Goal: Find specific page/section: Find specific page/section

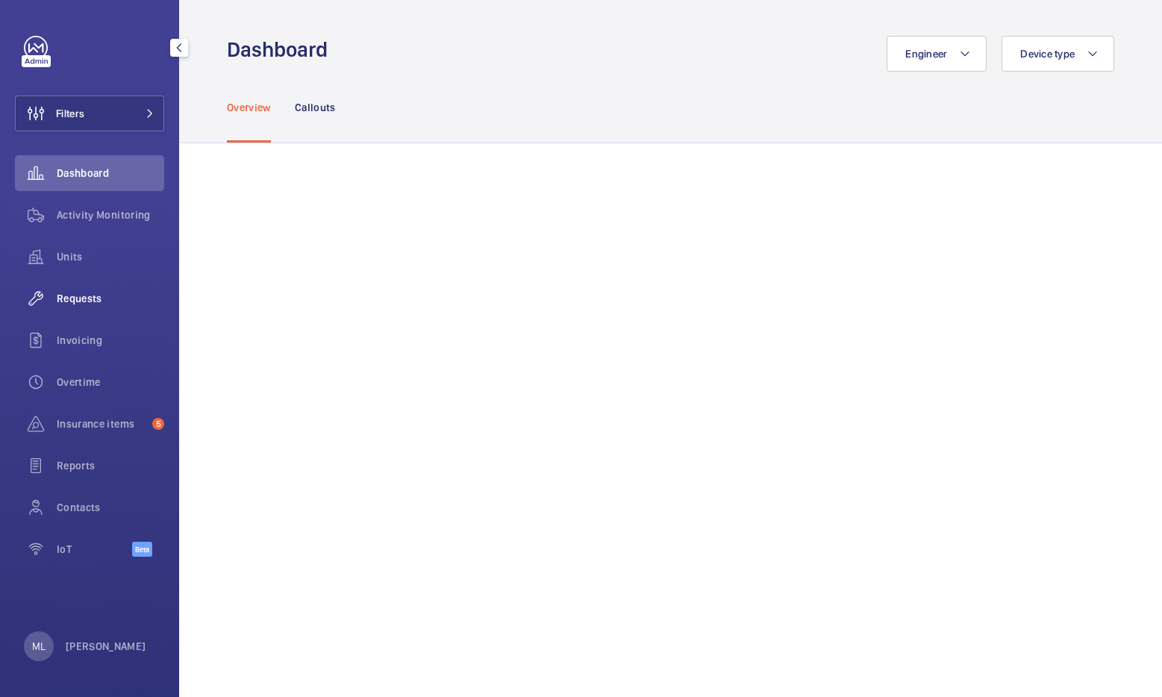
click at [81, 302] on span "Requests" at bounding box center [111, 298] width 108 height 15
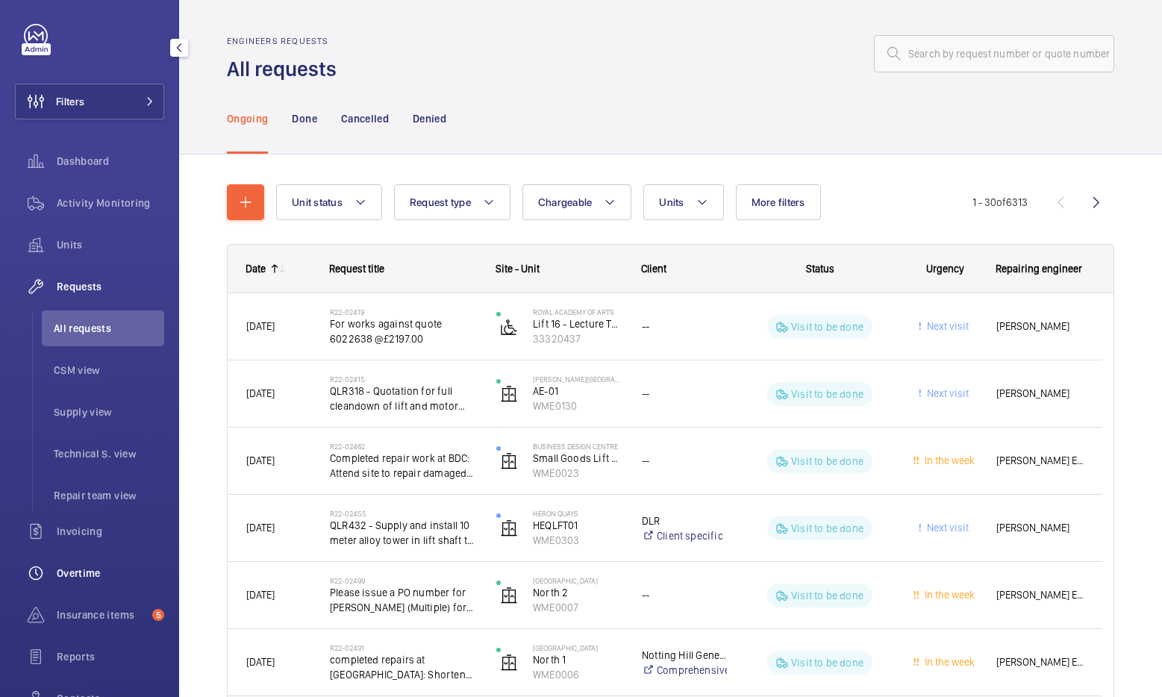
scroll to position [13, 0]
click at [96, 605] on div "Insurance items 5" at bounding box center [89, 614] width 149 height 36
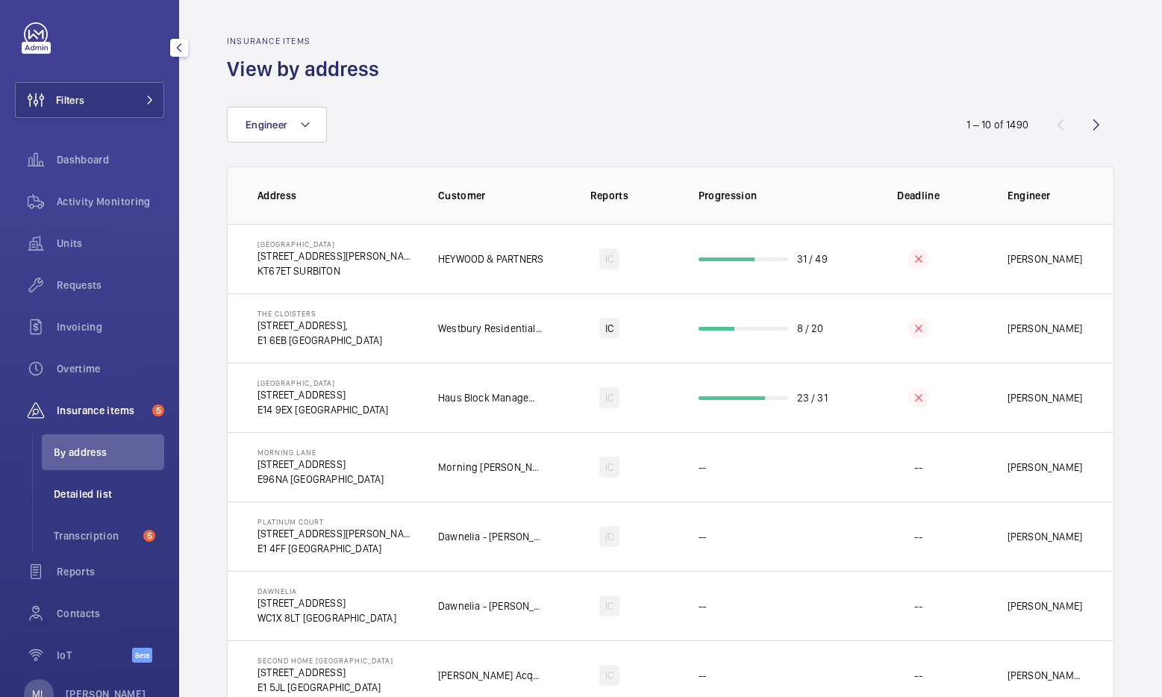
click at [50, 499] on li "Detailed list" at bounding box center [103, 494] width 122 height 36
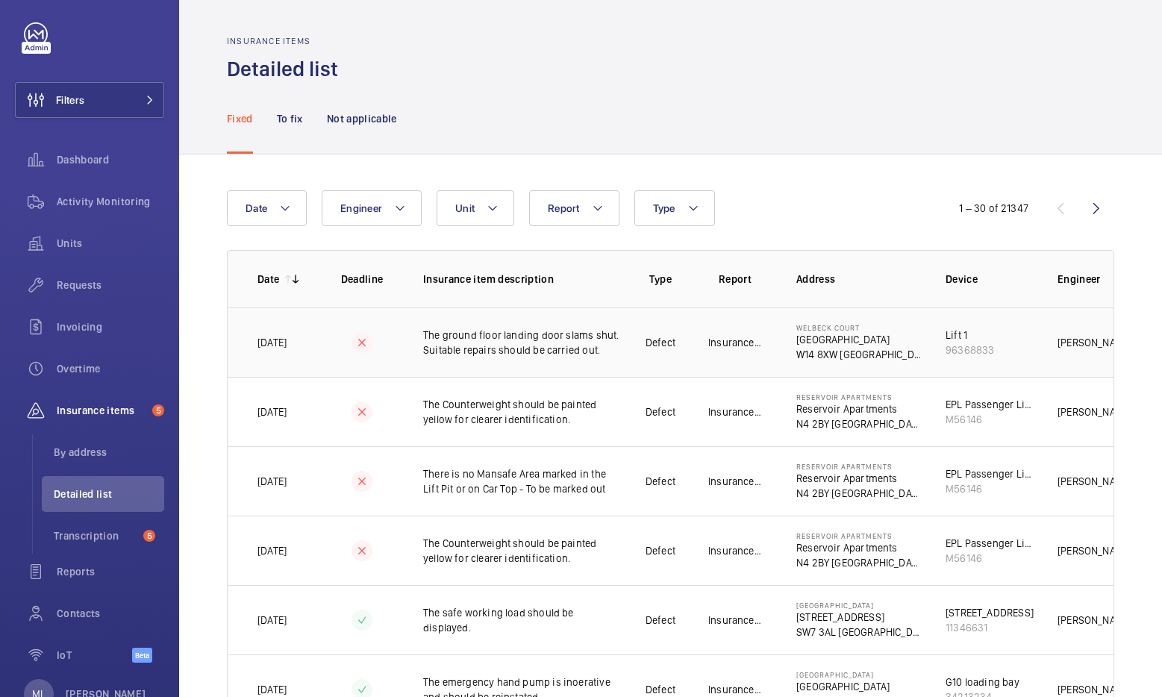
click at [1009, 343] on td "Lift 1 96368833" at bounding box center [978, 342] width 112 height 69
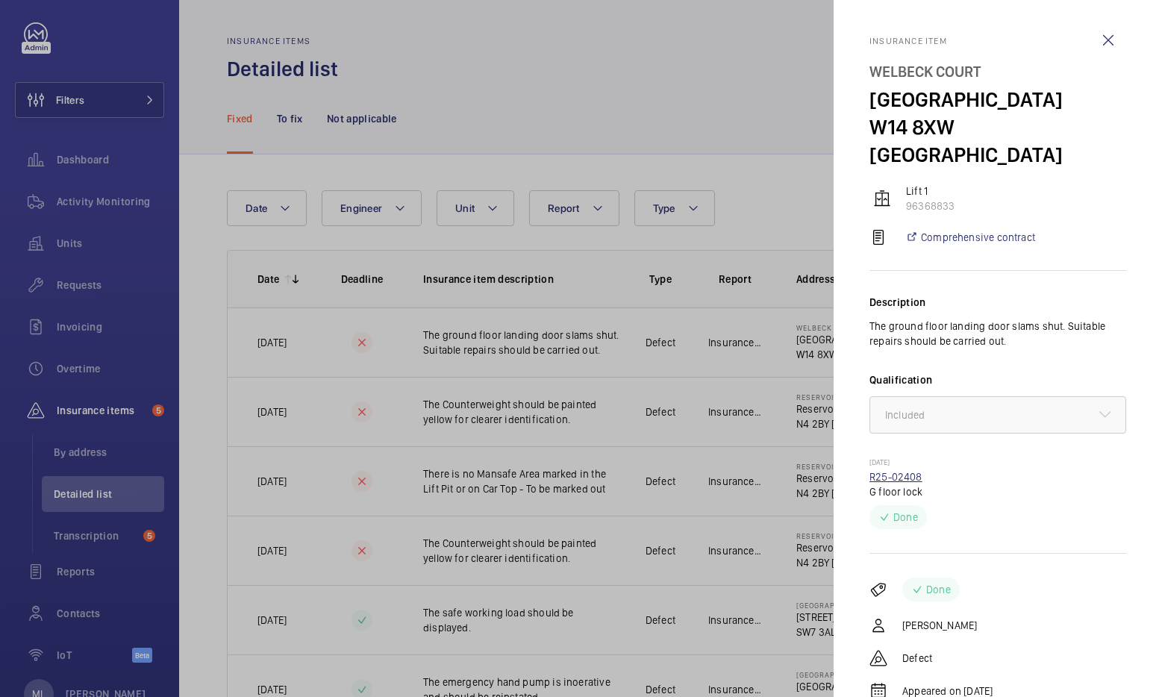
click at [912, 471] on link "R25-02408" at bounding box center [896, 477] width 53 height 12
